Goal: Information Seeking & Learning: Learn about a topic

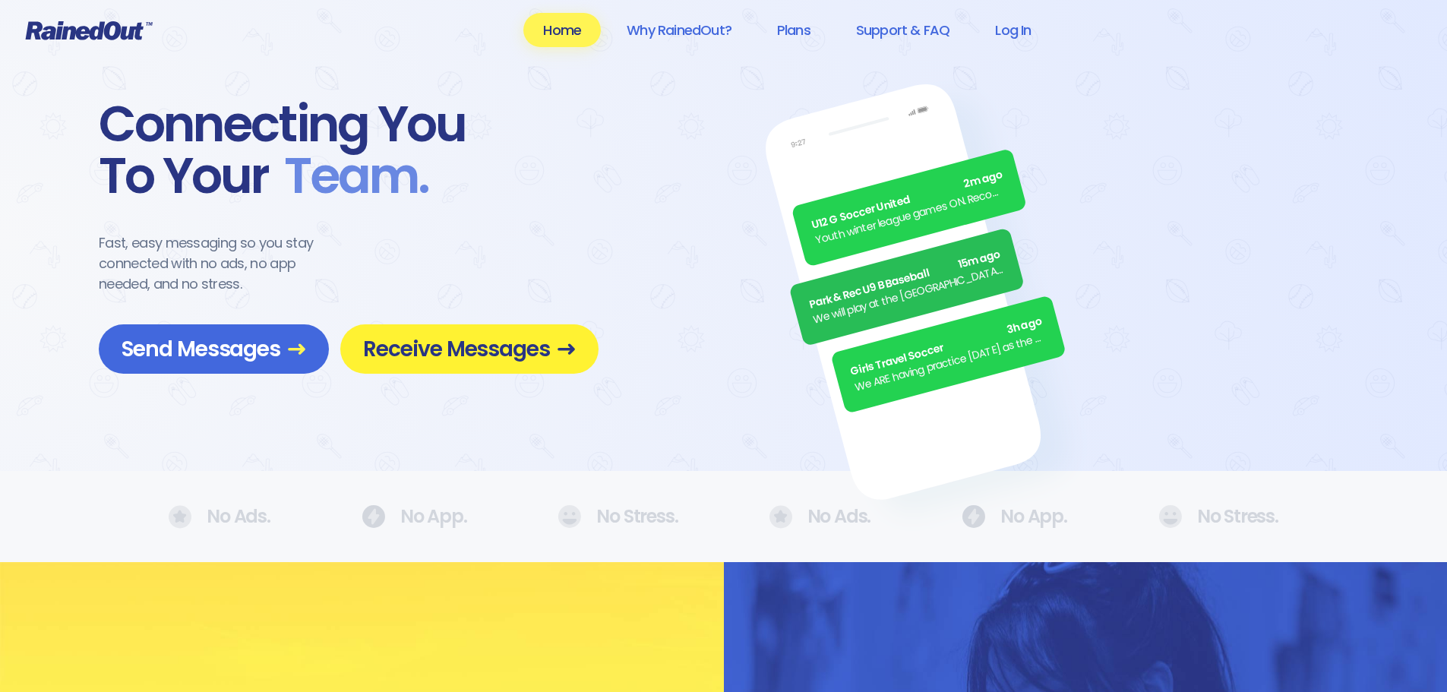
click at [403, 346] on span "Receive Messages" at bounding box center [469, 349] width 213 height 27
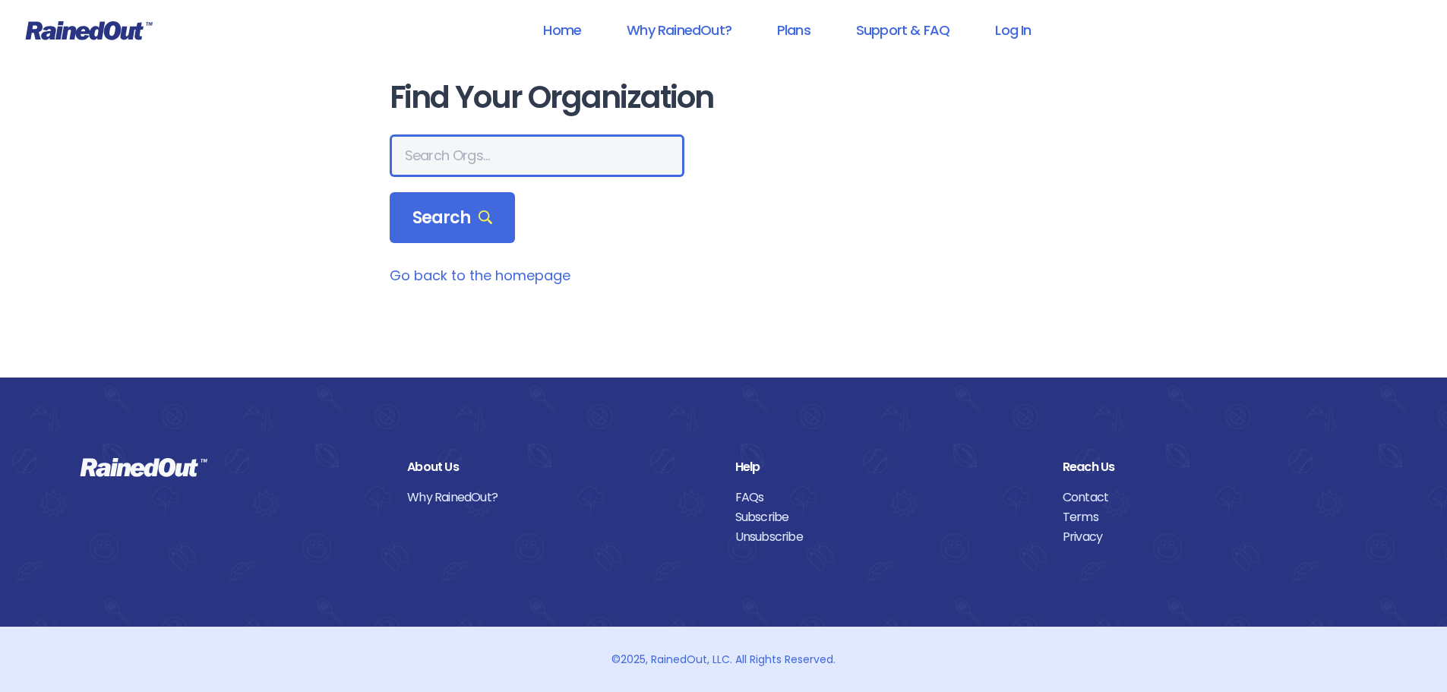
click at [437, 160] on input "text" at bounding box center [537, 155] width 295 height 43
type input "mount pleasant recreation"
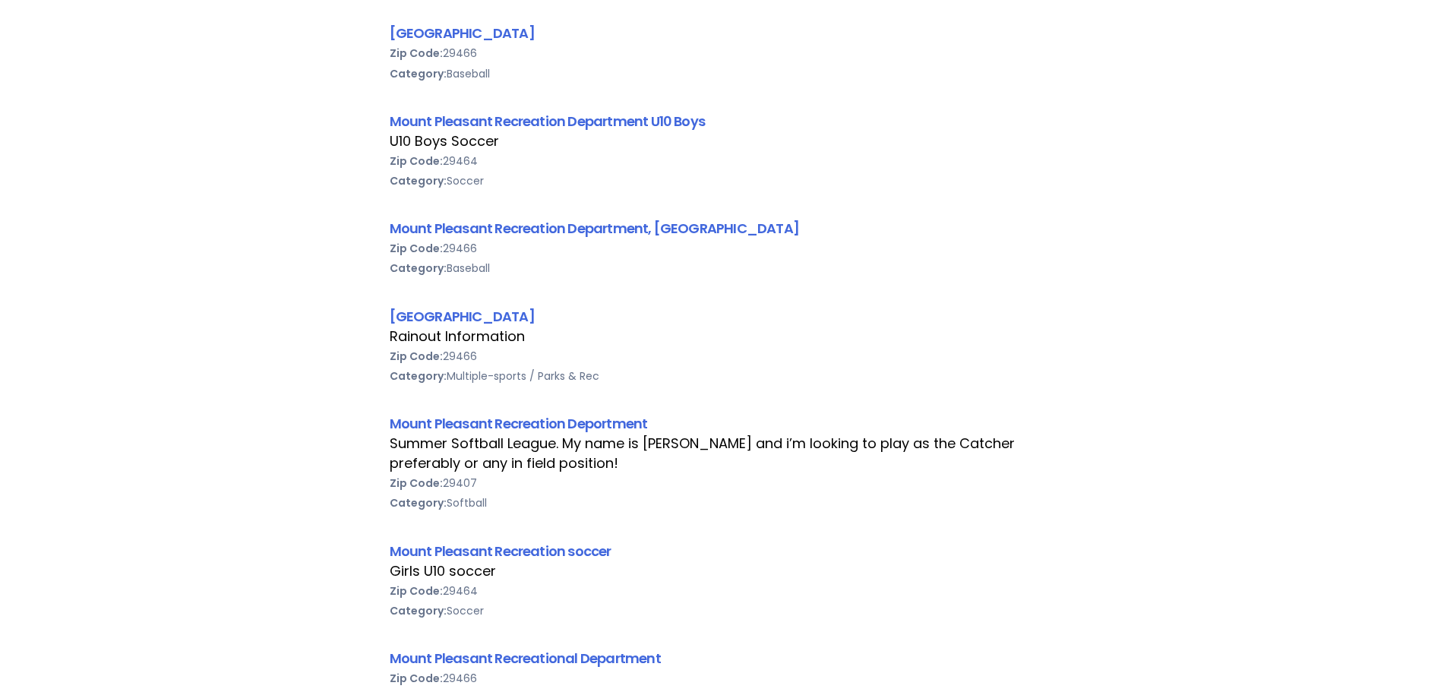
scroll to position [836, 0]
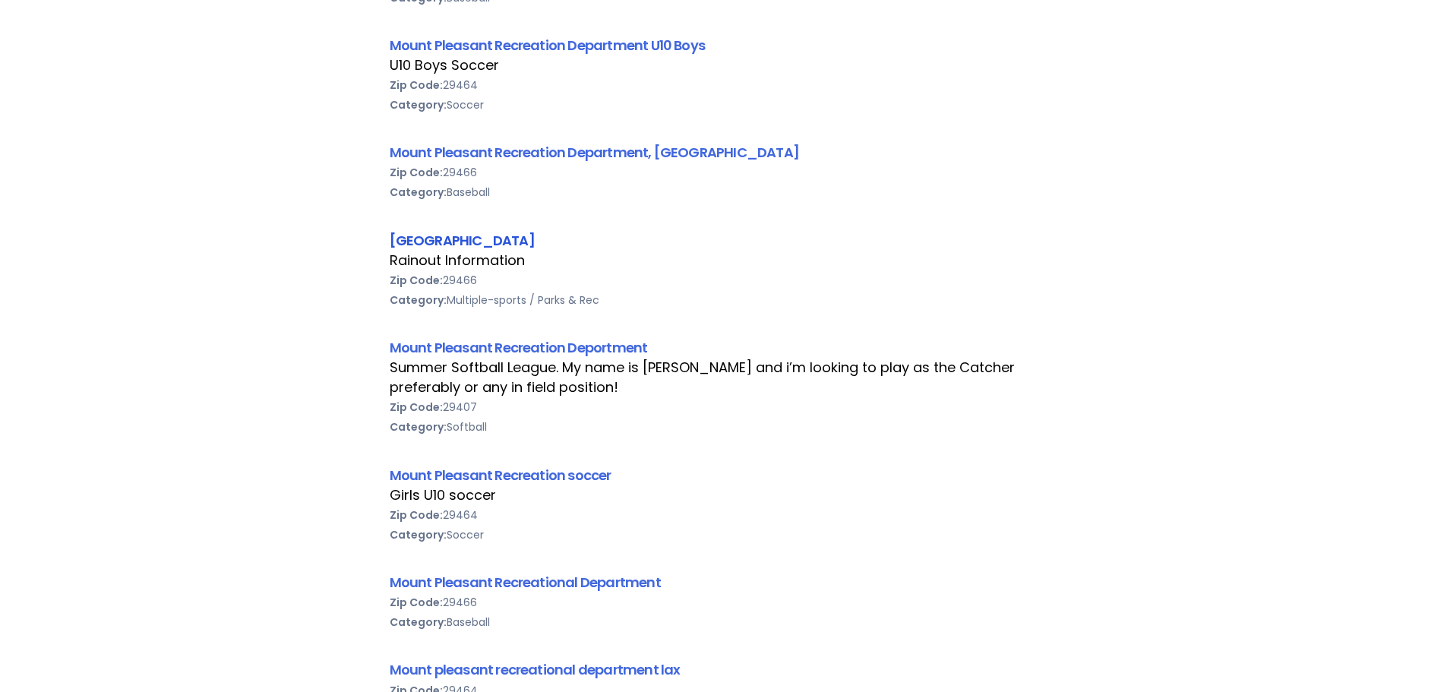
click at [535, 237] on link "[GEOGRAPHIC_DATA]" at bounding box center [462, 240] width 145 height 19
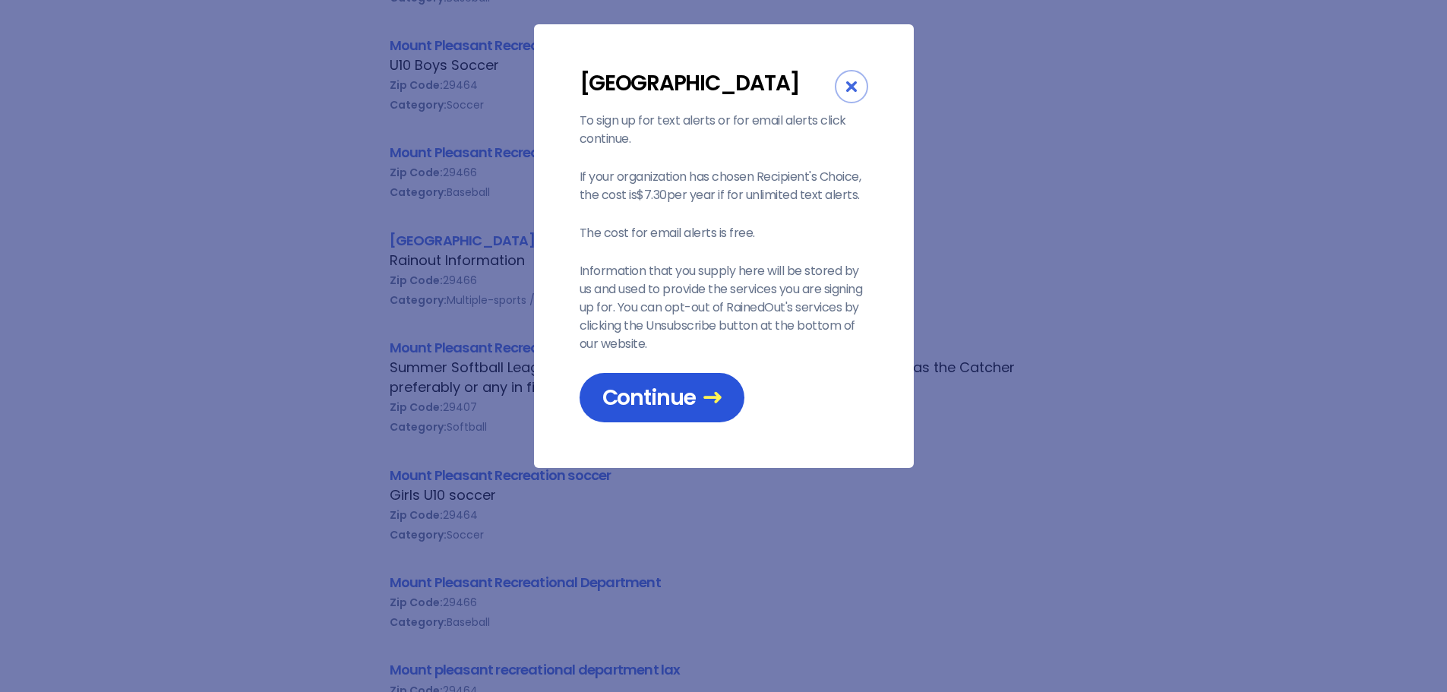
click at [640, 411] on span "Continue" at bounding box center [661, 397] width 119 height 27
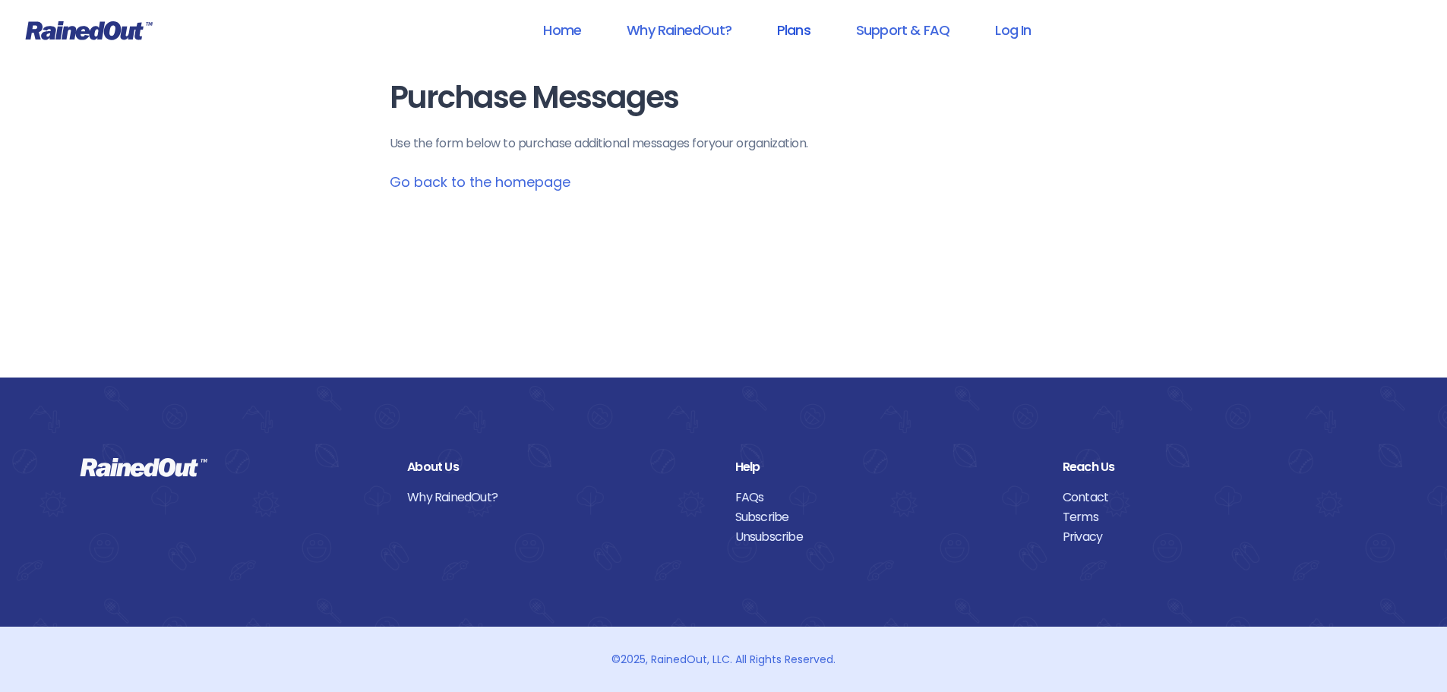
click at [797, 28] on link "Plans" at bounding box center [793, 30] width 73 height 34
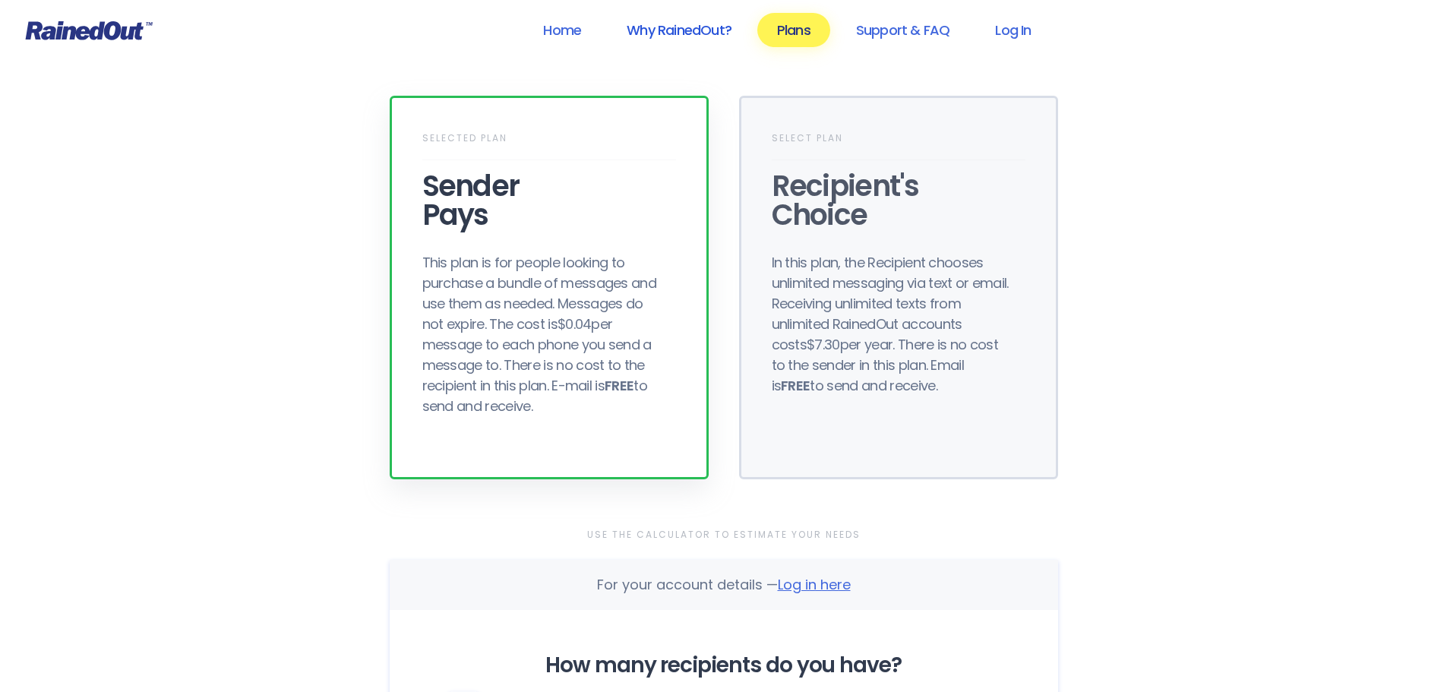
click at [687, 19] on link "Why RainedOut?" at bounding box center [679, 30] width 144 height 34
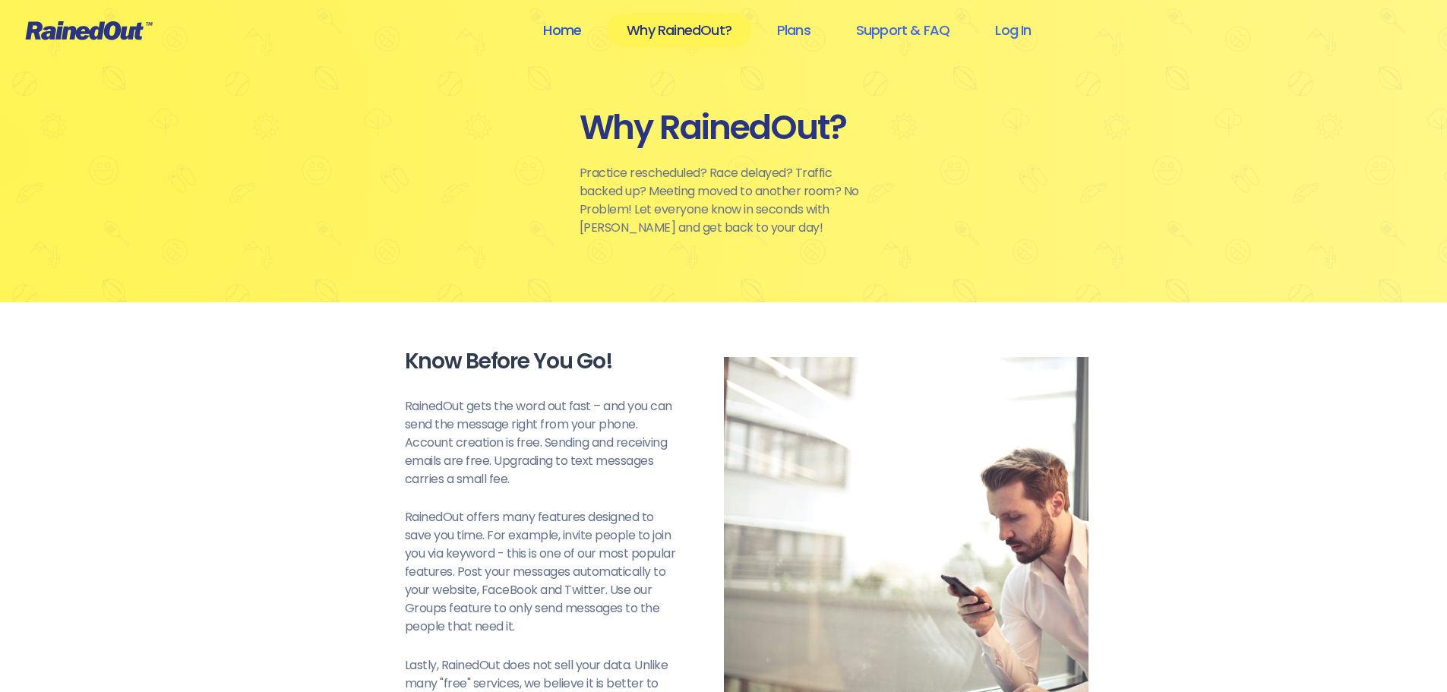
click at [568, 39] on link "Home" at bounding box center [561, 30] width 77 height 34
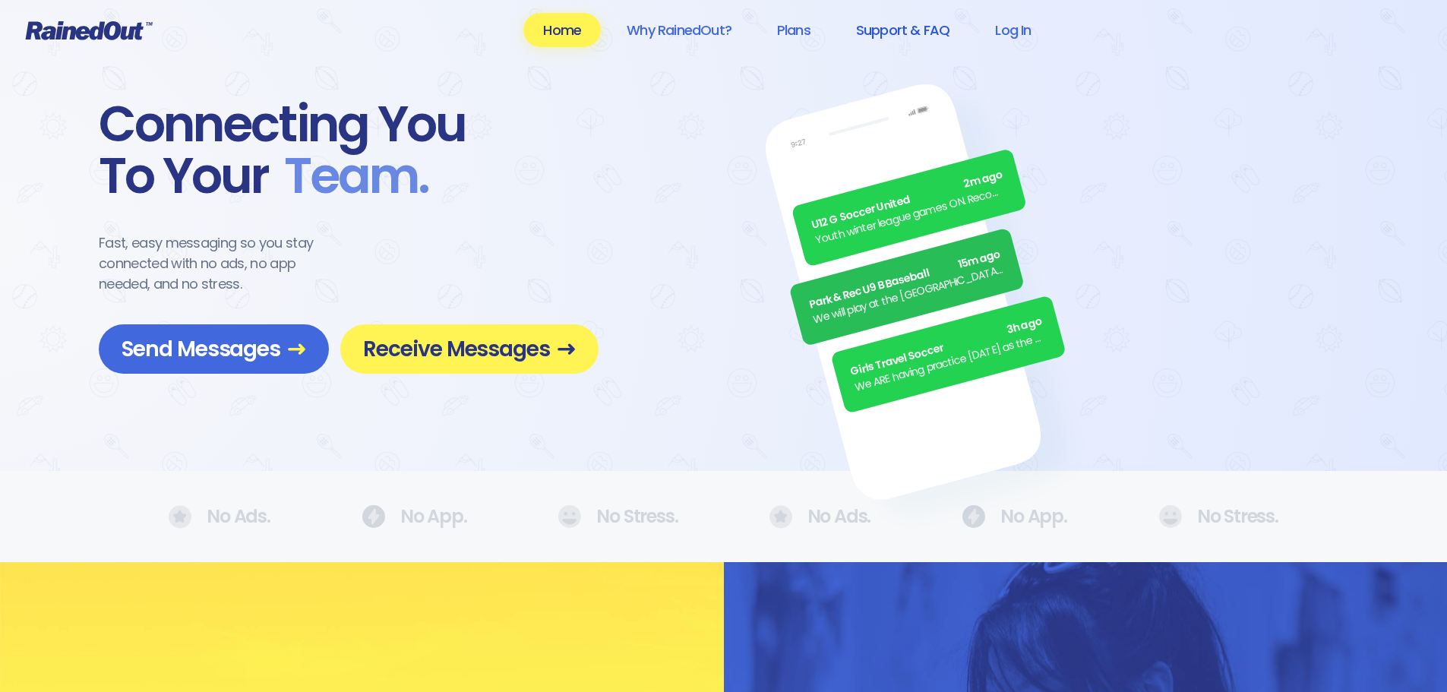
click at [909, 33] on link "Support & FAQ" at bounding box center [902, 30] width 133 height 34
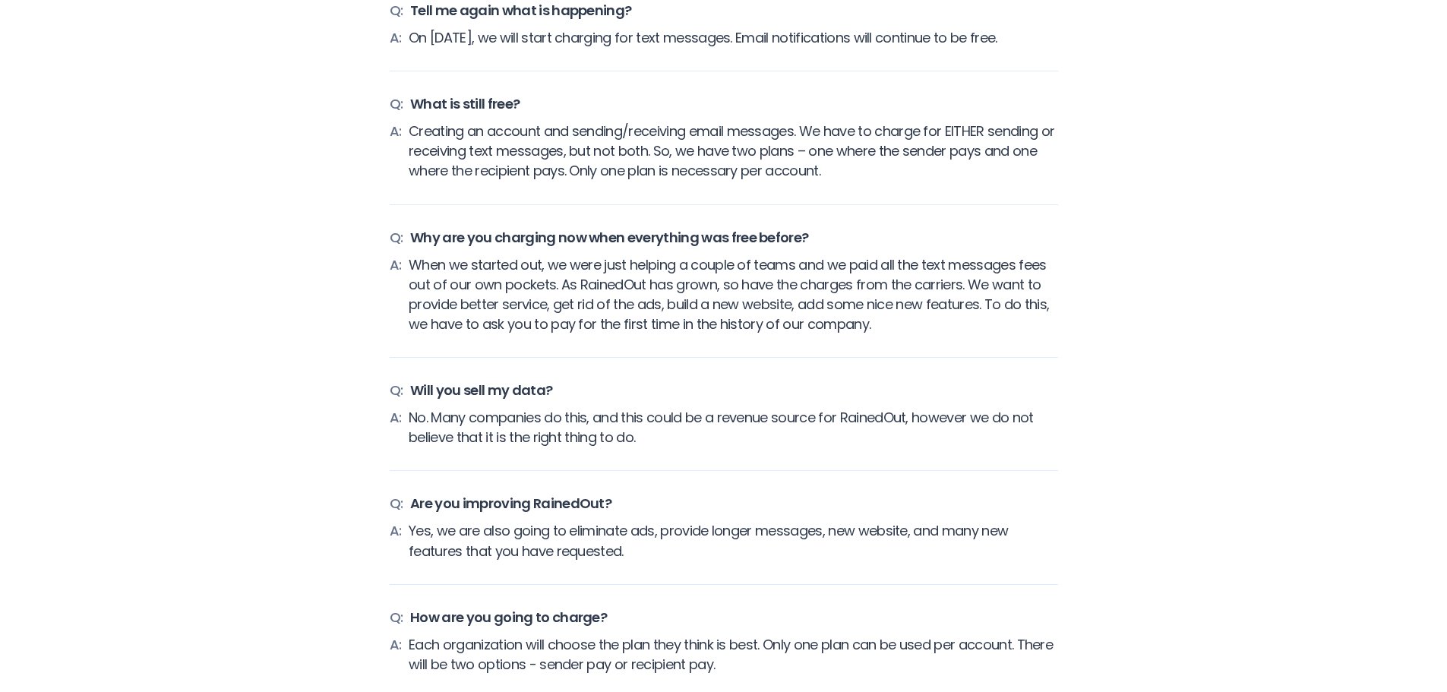
scroll to position [304, 0]
